Goal: Task Accomplishment & Management: Use online tool/utility

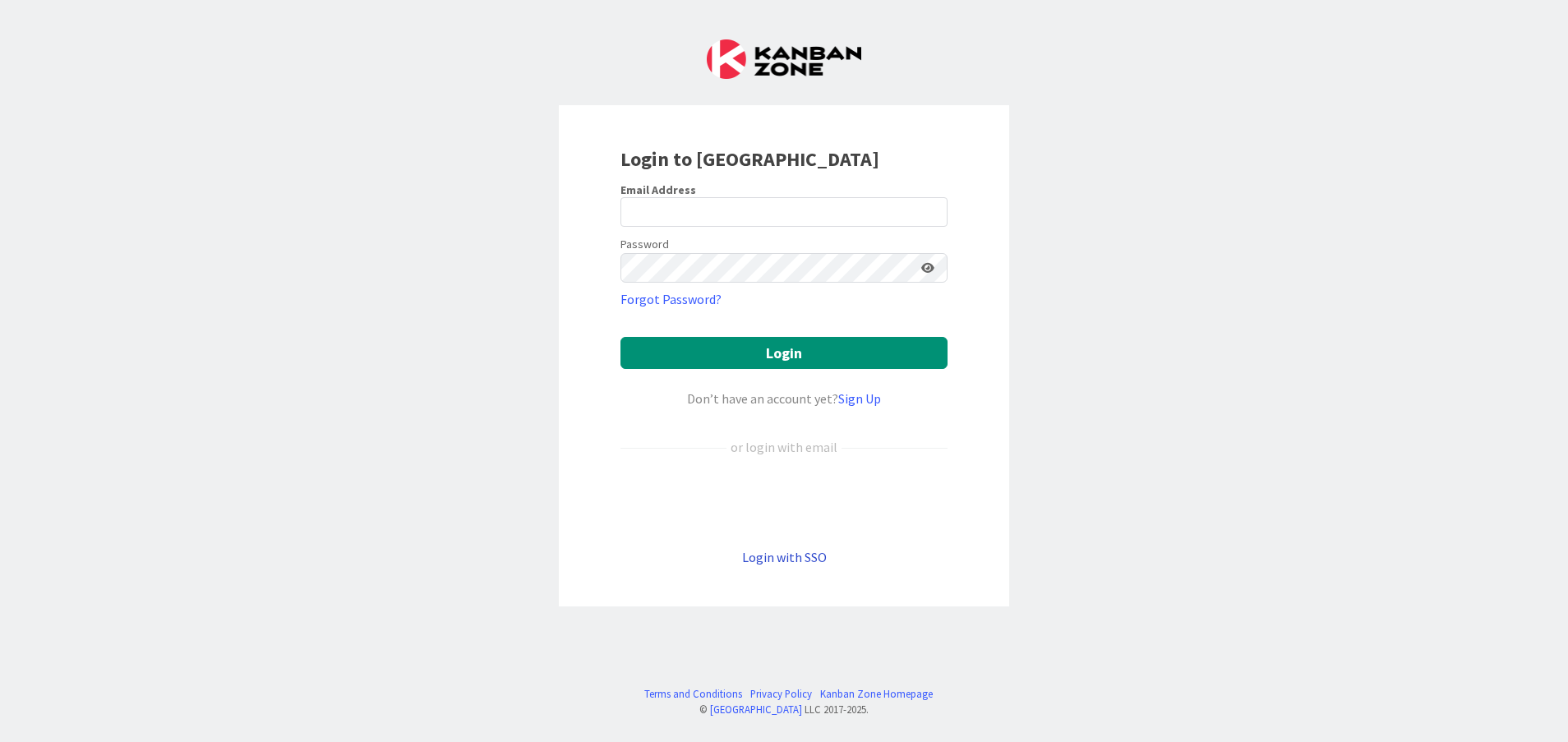
click at [810, 553] on link "Login with SSO" at bounding box center [784, 557] width 84 height 17
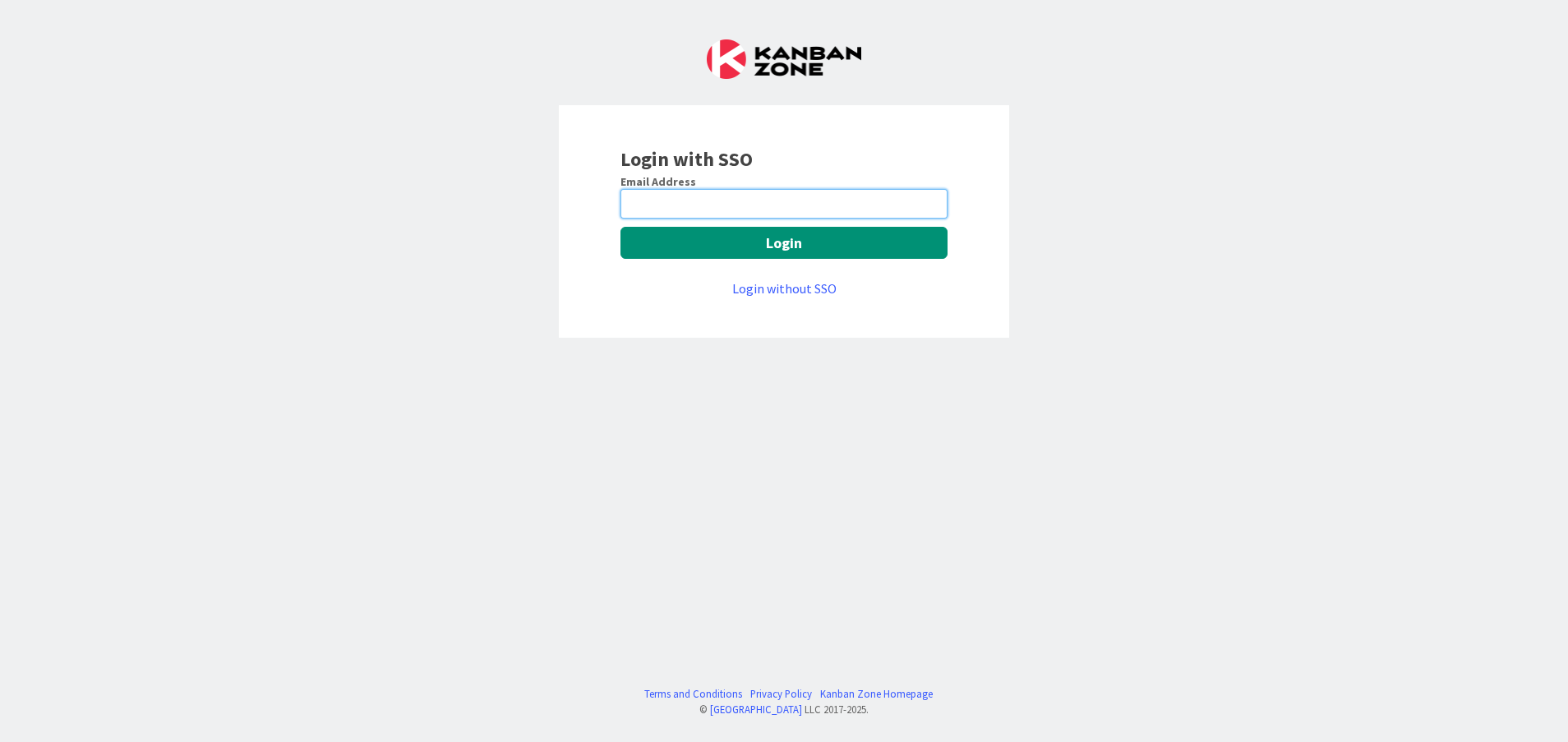
click at [727, 201] on input "email" at bounding box center [783, 204] width 327 height 30
type input "[PERSON_NAME][EMAIL_ADDRESS][DOMAIN_NAME]"
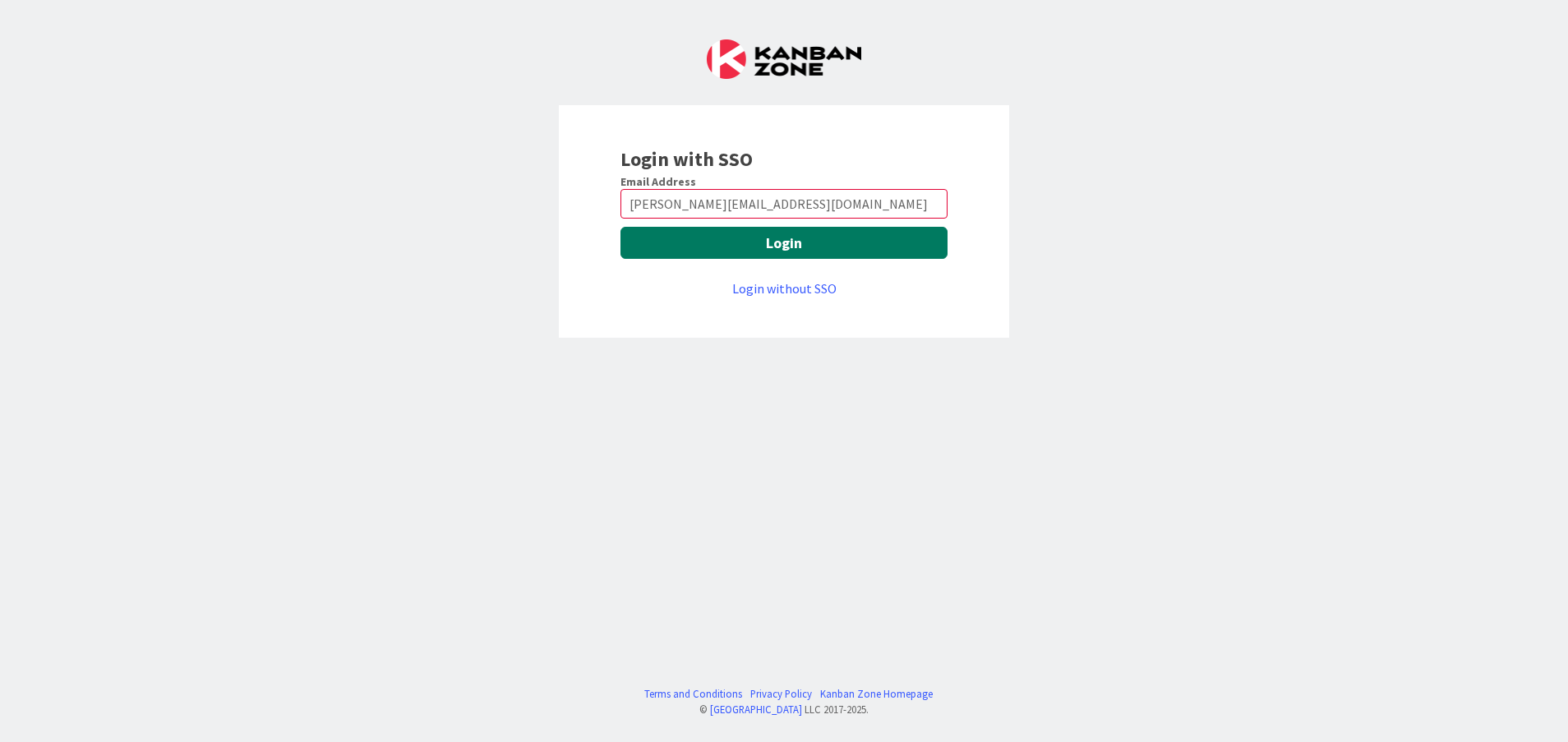
click at [768, 231] on button "Login" at bounding box center [783, 242] width 327 height 32
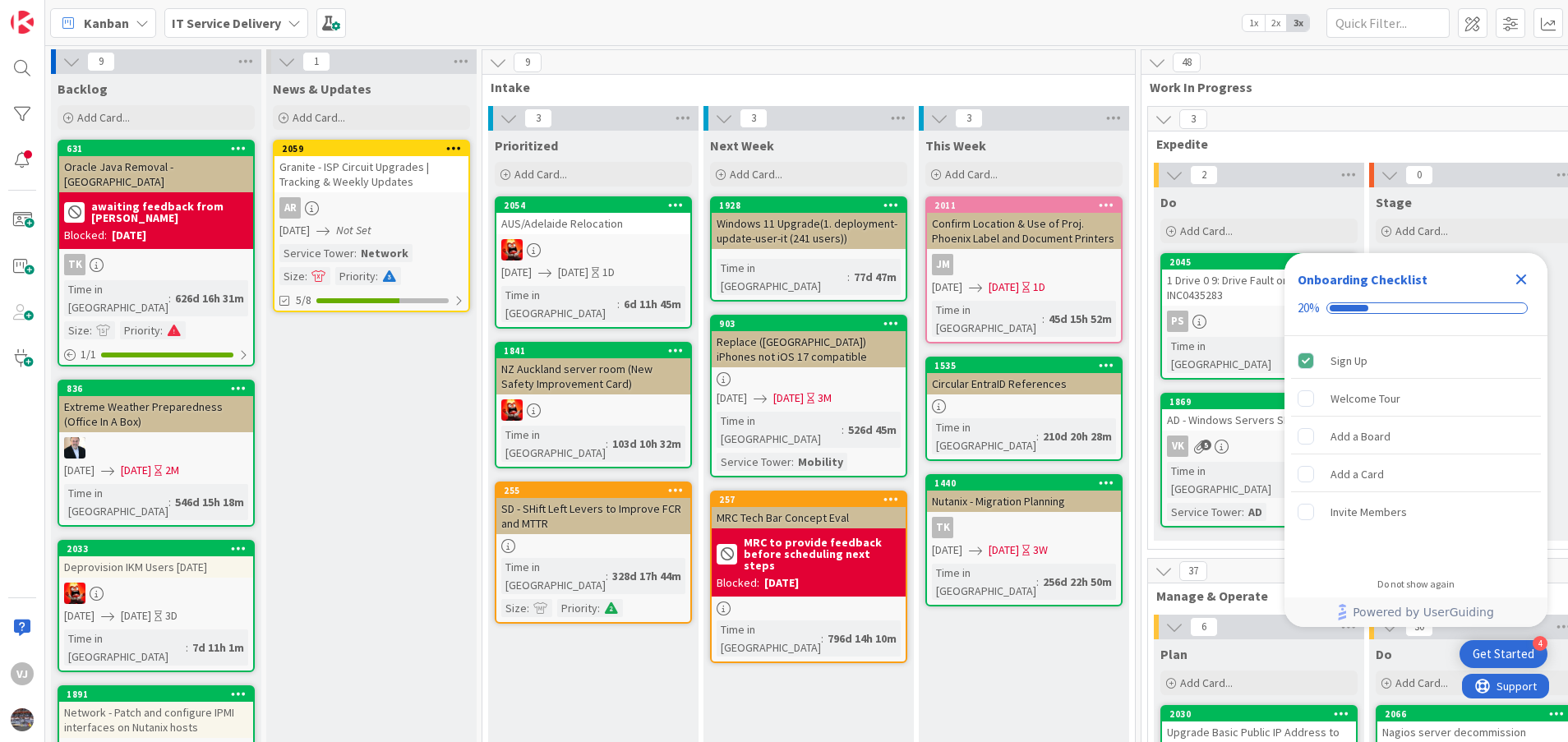
click at [1516, 288] on icon "Close Checklist" at bounding box center [1521, 278] width 19 height 19
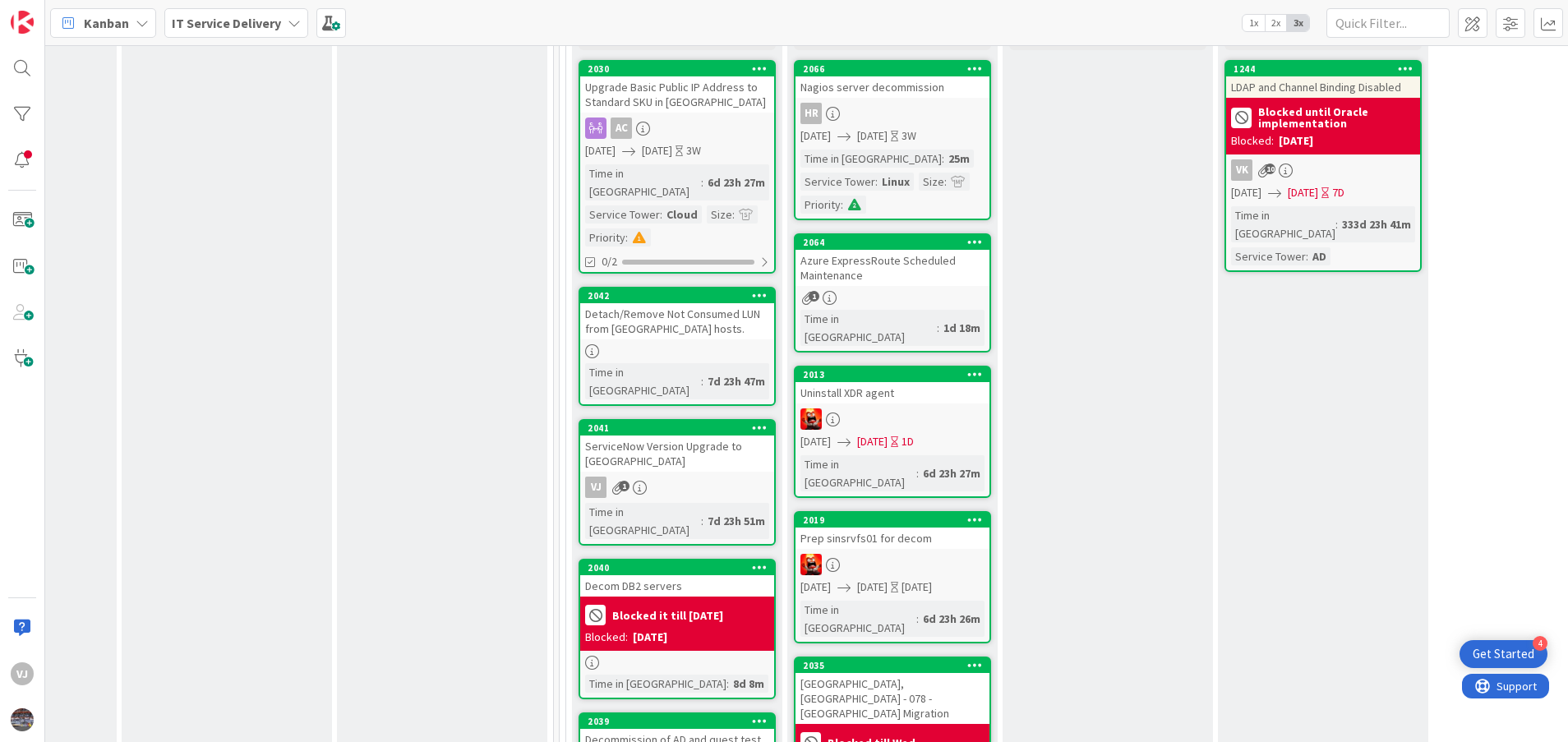
scroll to position [643, 582]
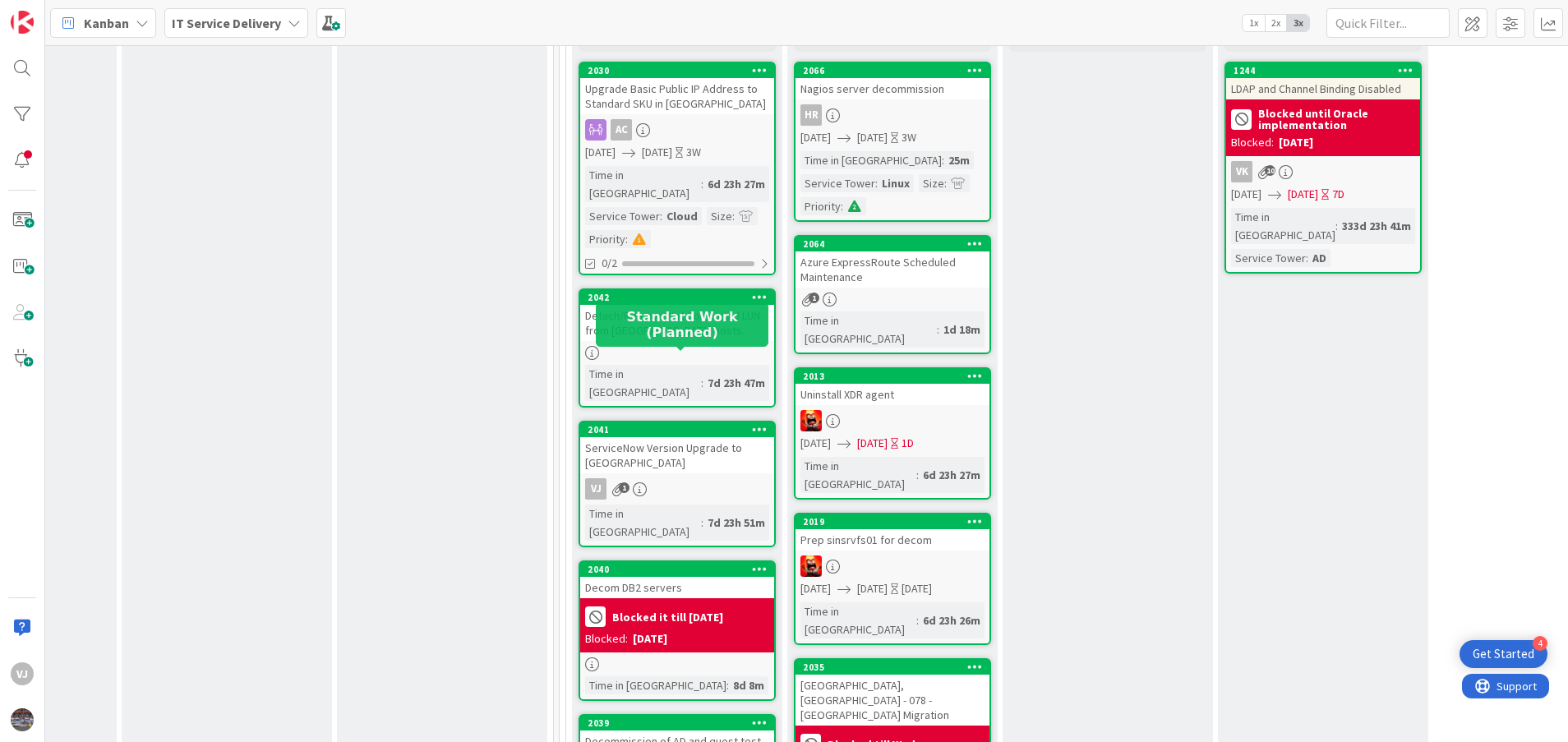
click at [686, 424] on div "2041" at bounding box center [681, 429] width 187 height 11
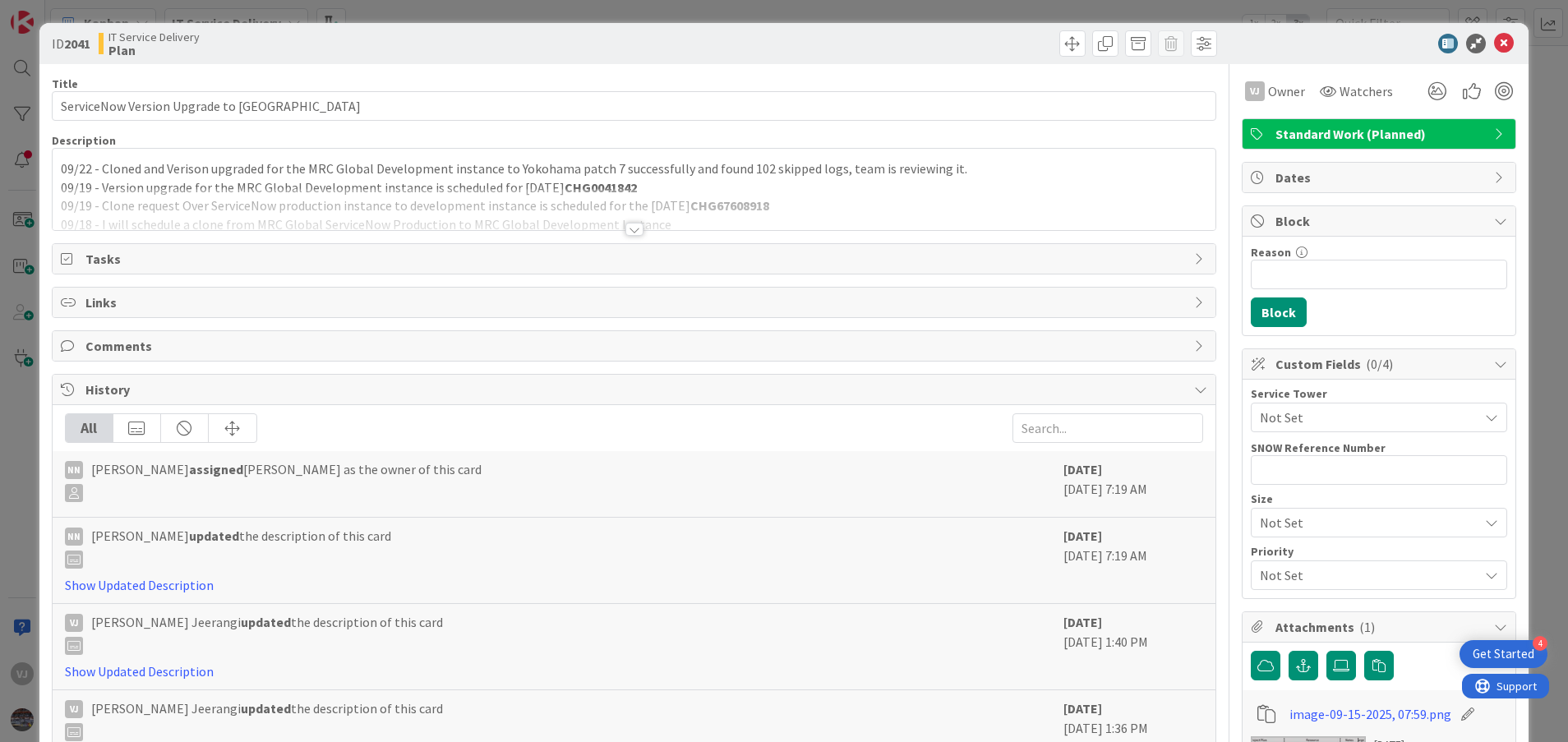
click at [626, 231] on div at bounding box center [635, 229] width 19 height 13
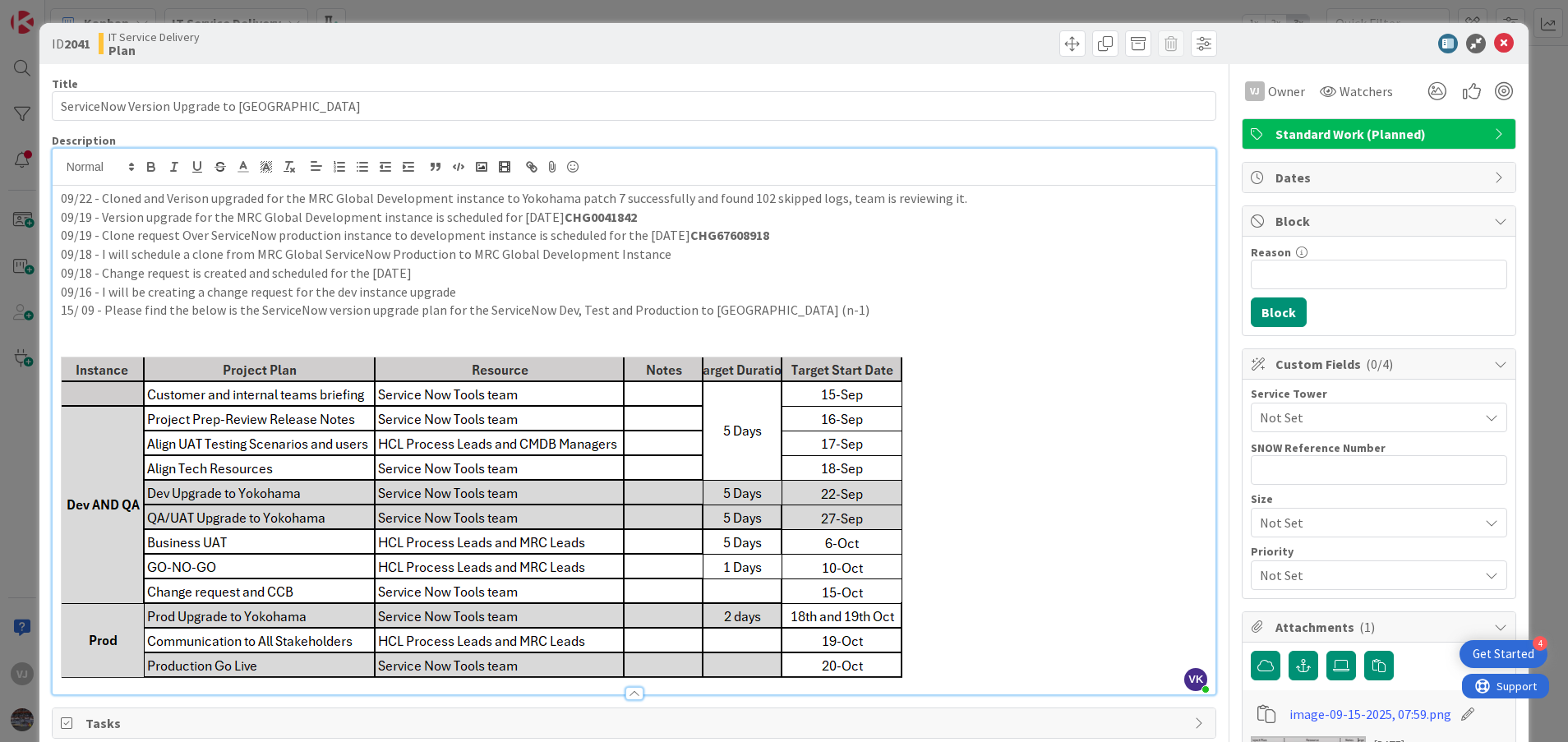
click at [59, 196] on div "09/22 - Cloned and Verison upgraded for the MRC Global Development instance to …" at bounding box center [634, 440] width 1164 height 509
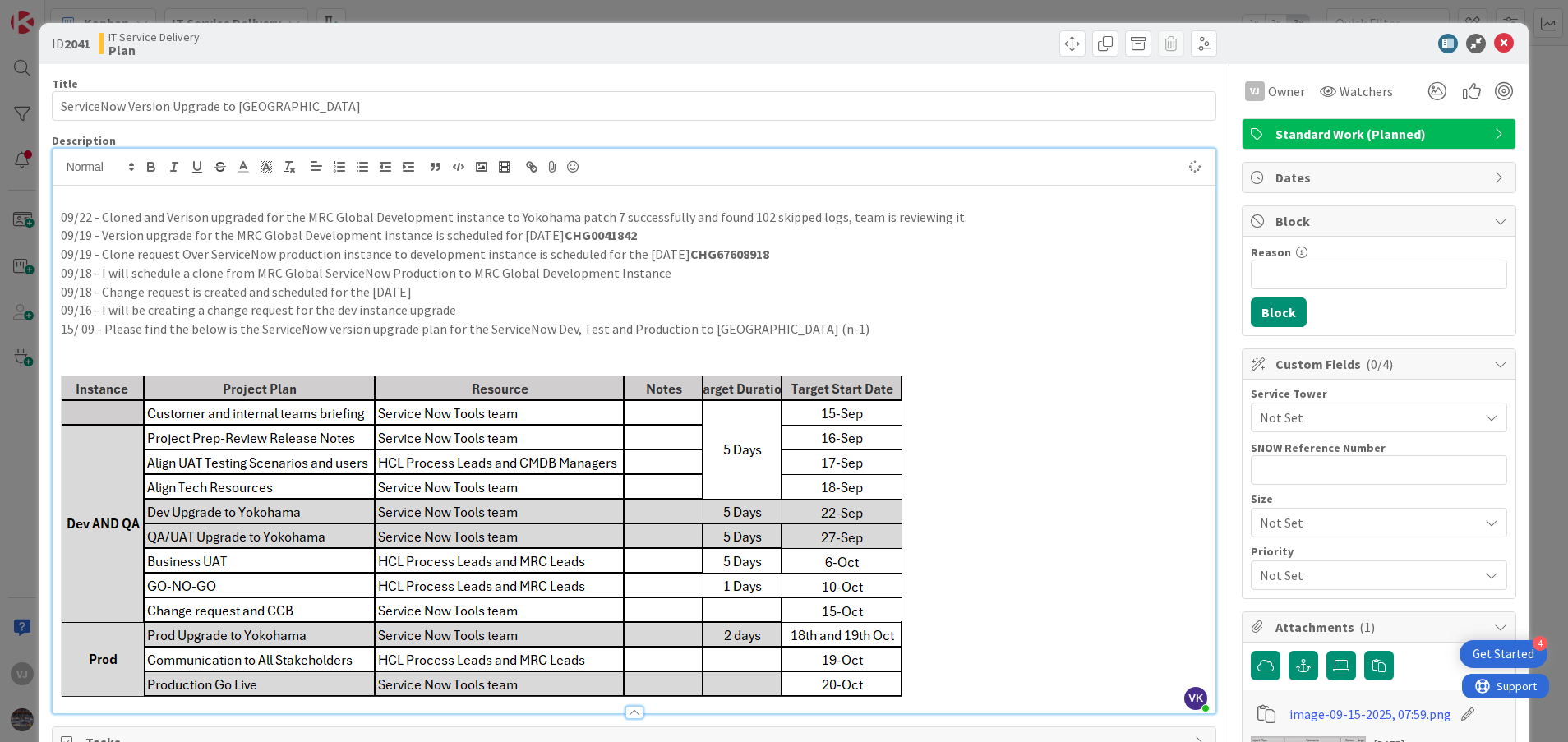
click at [63, 194] on p at bounding box center [634, 198] width 1147 height 19
click at [298, 241] on p "09/19 - Version upgrade for the MRC Global Development instance is scheduled fo…" at bounding box center [634, 235] width 1147 height 19
click at [377, 240] on p "09/19 - Version upgrade for the MRC Global Development instance is scheduled fo…" at bounding box center [634, 235] width 1147 height 19
click at [1494, 46] on icon at bounding box center [1503, 43] width 19 height 19
